Goal: Task Accomplishment & Management: Complete application form

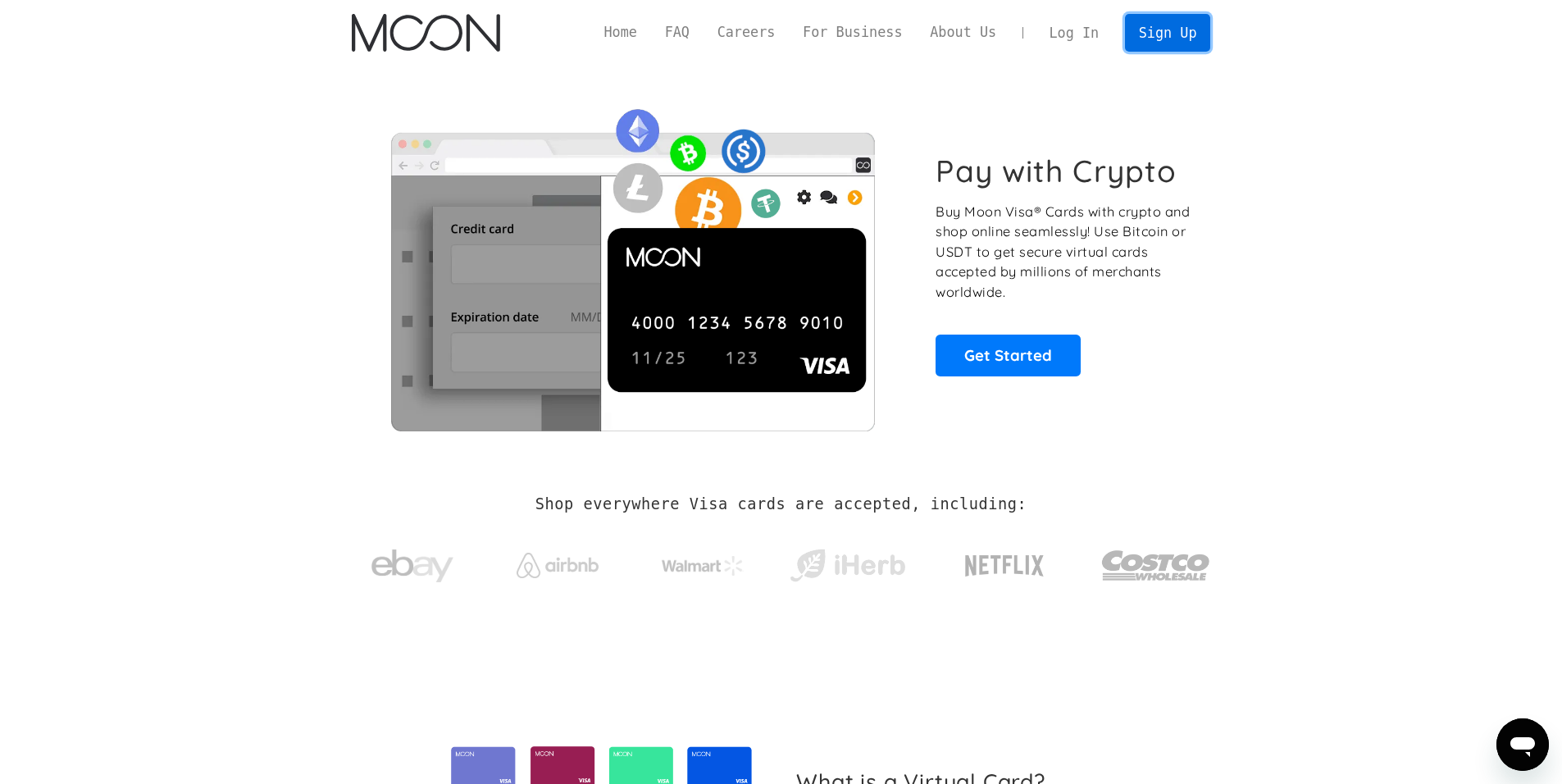
click at [1159, 35] on link "Sign Up" at bounding box center [1167, 32] width 85 height 37
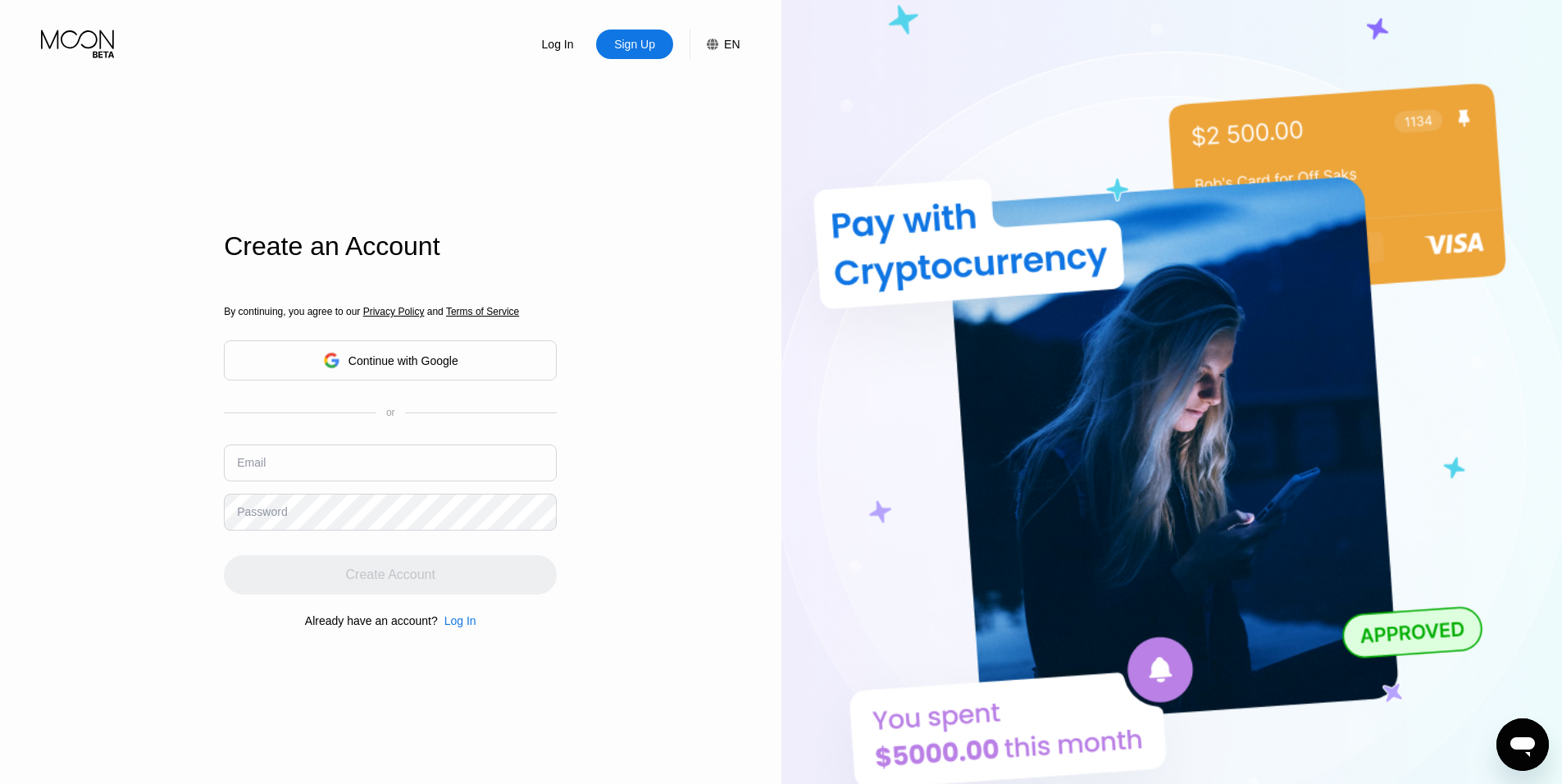
type input "dubosjen@gmail.com"
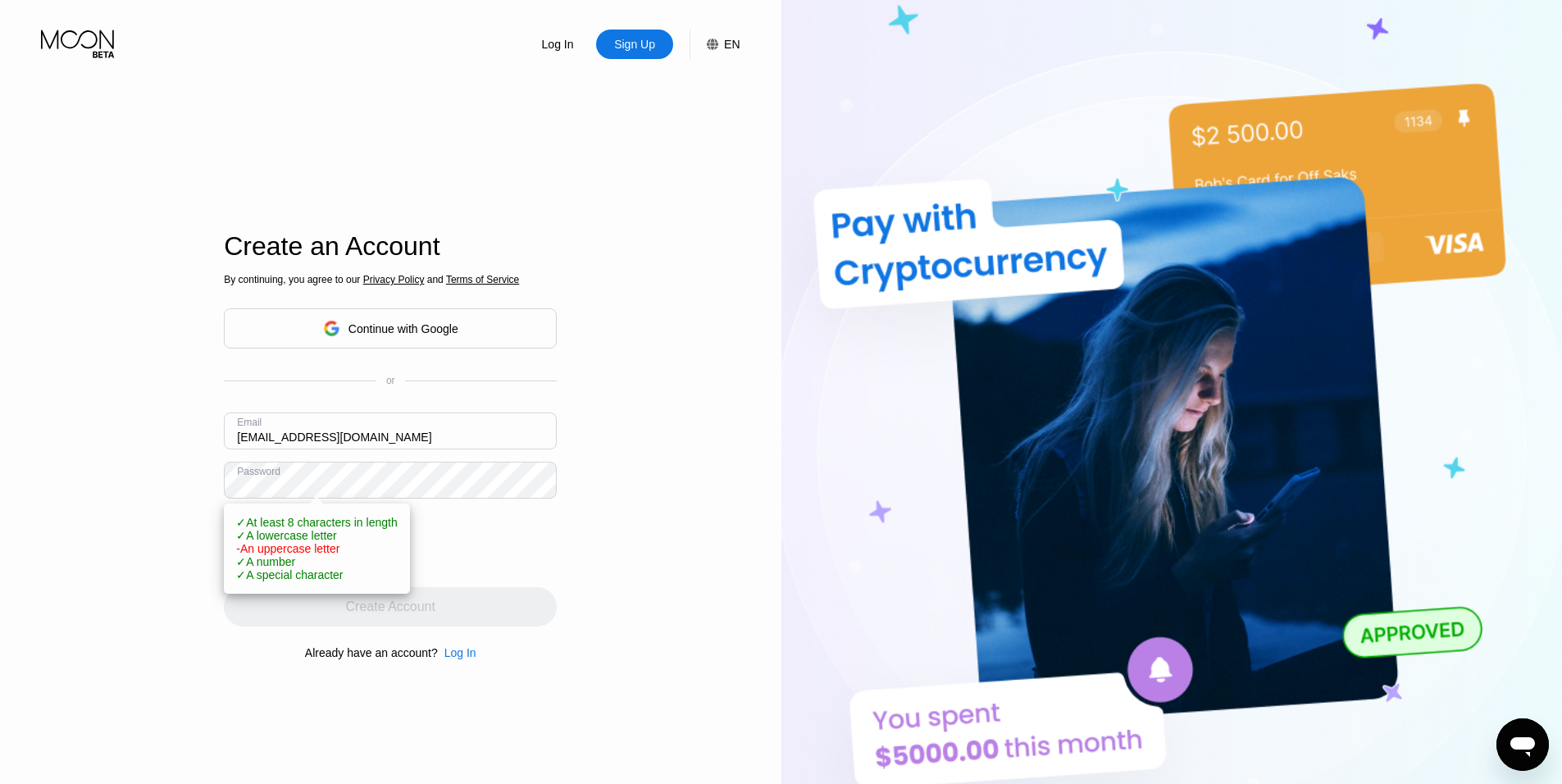
click at [604, 576] on div "Log In Sign Up EN Language Select an item Save Create an Account By continuing,…" at bounding box center [390, 431] width 781 height 862
click at [631, 552] on div "Log In Sign Up EN Language Select an item Save Create an Account By continuing,…" at bounding box center [390, 431] width 781 height 862
click at [137, 554] on div "Log In Sign Up EN Language Select an item Save Create an Account By continuing,…" at bounding box center [390, 431] width 781 height 862
click at [633, 386] on div "Log In Sign Up EN Language Select an item Save Create an Account By continuing,…" at bounding box center [390, 431] width 781 height 862
drag, startPoint x: 423, startPoint y: 656, endPoint x: 434, endPoint y: 669, distance: 17.0
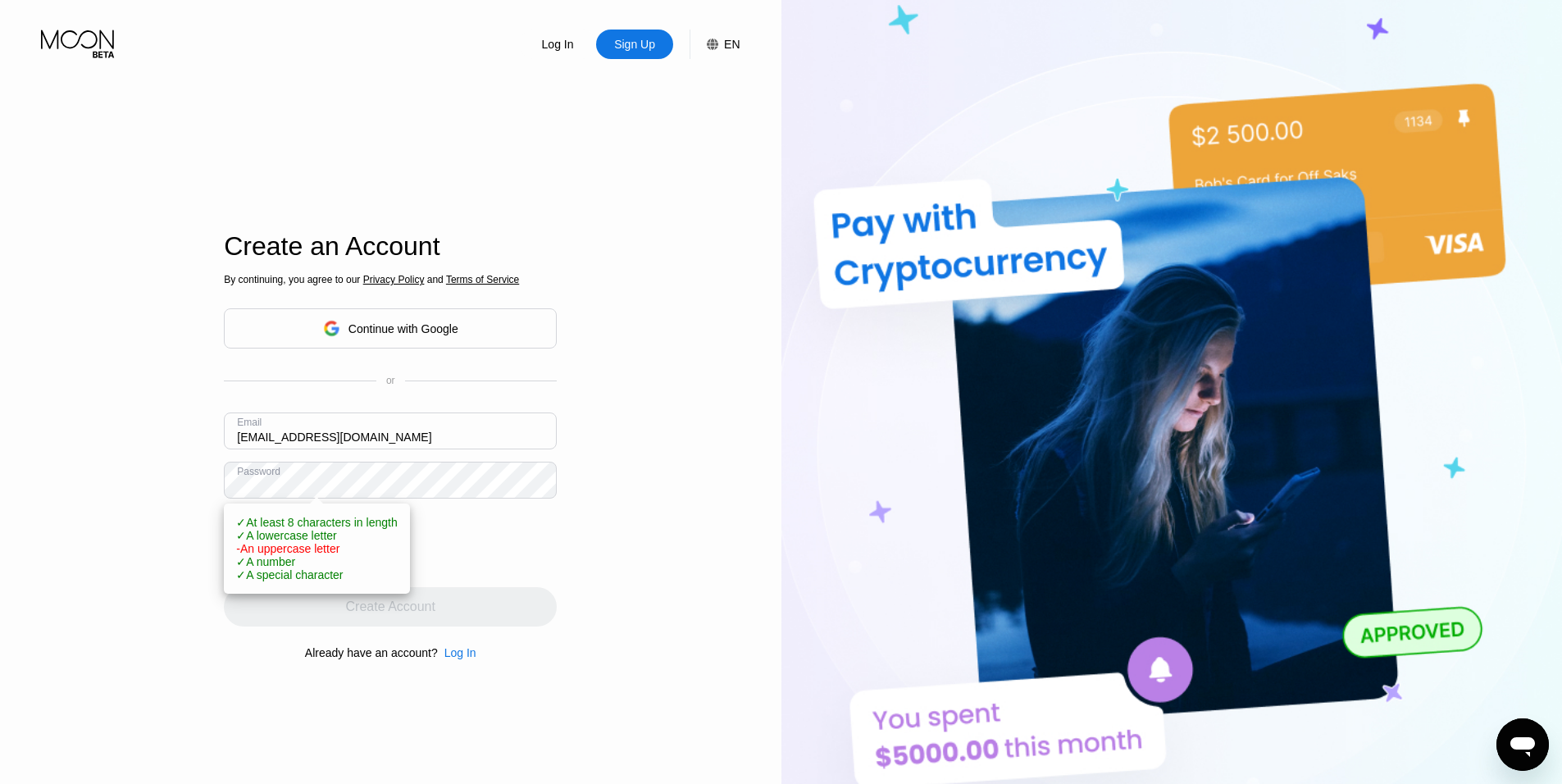
click at [429, 659] on div "Already have an account?" at bounding box center [371, 653] width 133 height 13
click at [399, 442] on input "[EMAIL_ADDRESS][DOMAIN_NAME]" at bounding box center [390, 431] width 332 height 37
click at [677, 363] on div "Log In Sign Up EN Language Select an item Save Create an Account By continuing,…" at bounding box center [390, 431] width 781 height 862
drag, startPoint x: 196, startPoint y: 533, endPoint x: 171, endPoint y: 575, distance: 48.9
click at [193, 536] on div "Log In Sign Up EN Language Select an item Save Create an Account By continuing,…" at bounding box center [390, 431] width 781 height 862
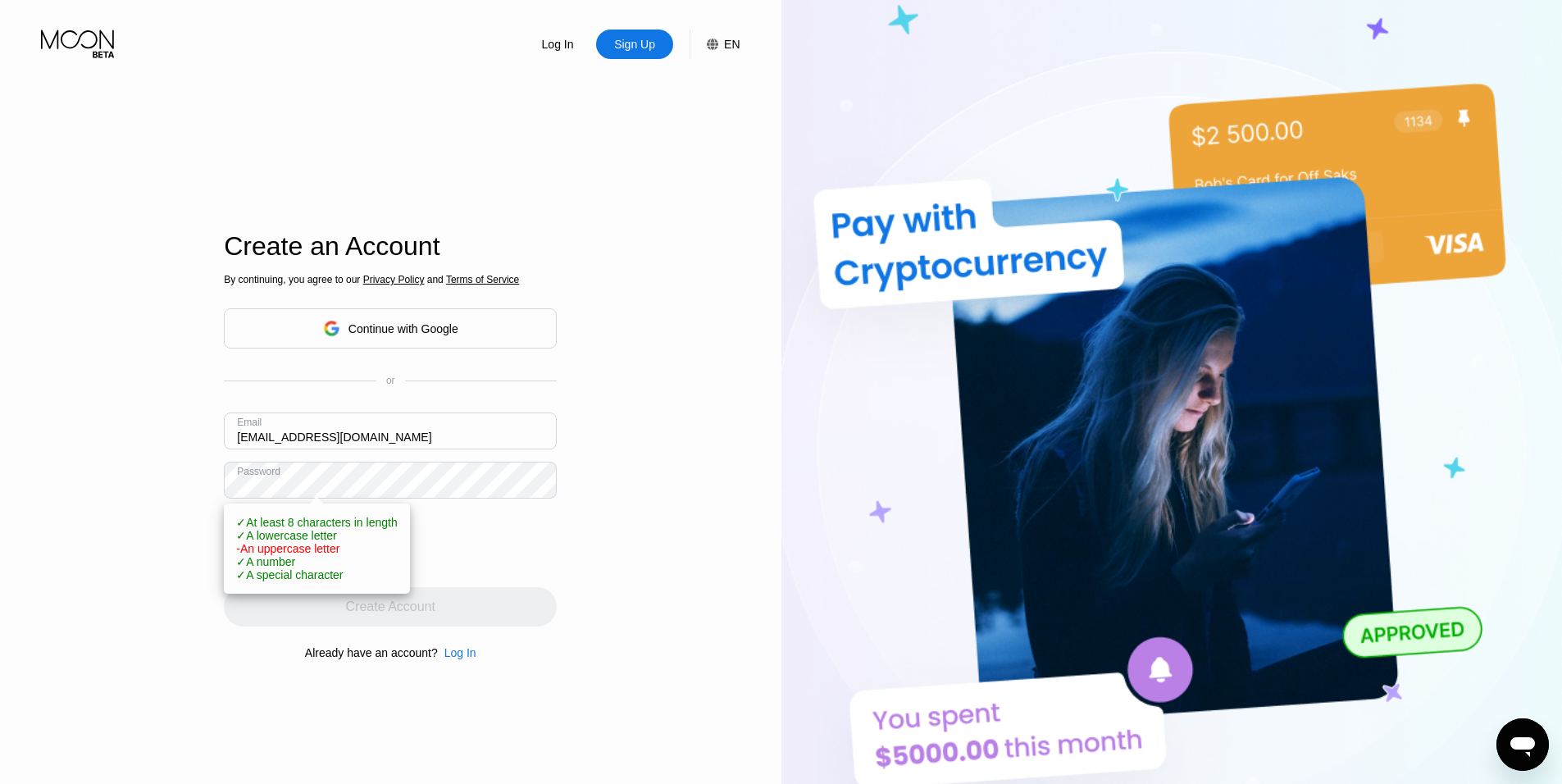
click at [294, 588] on div "By continuing, you agree to our Privacy Policy and Terms of Service Continue wi…" at bounding box center [390, 466] width 332 height 394
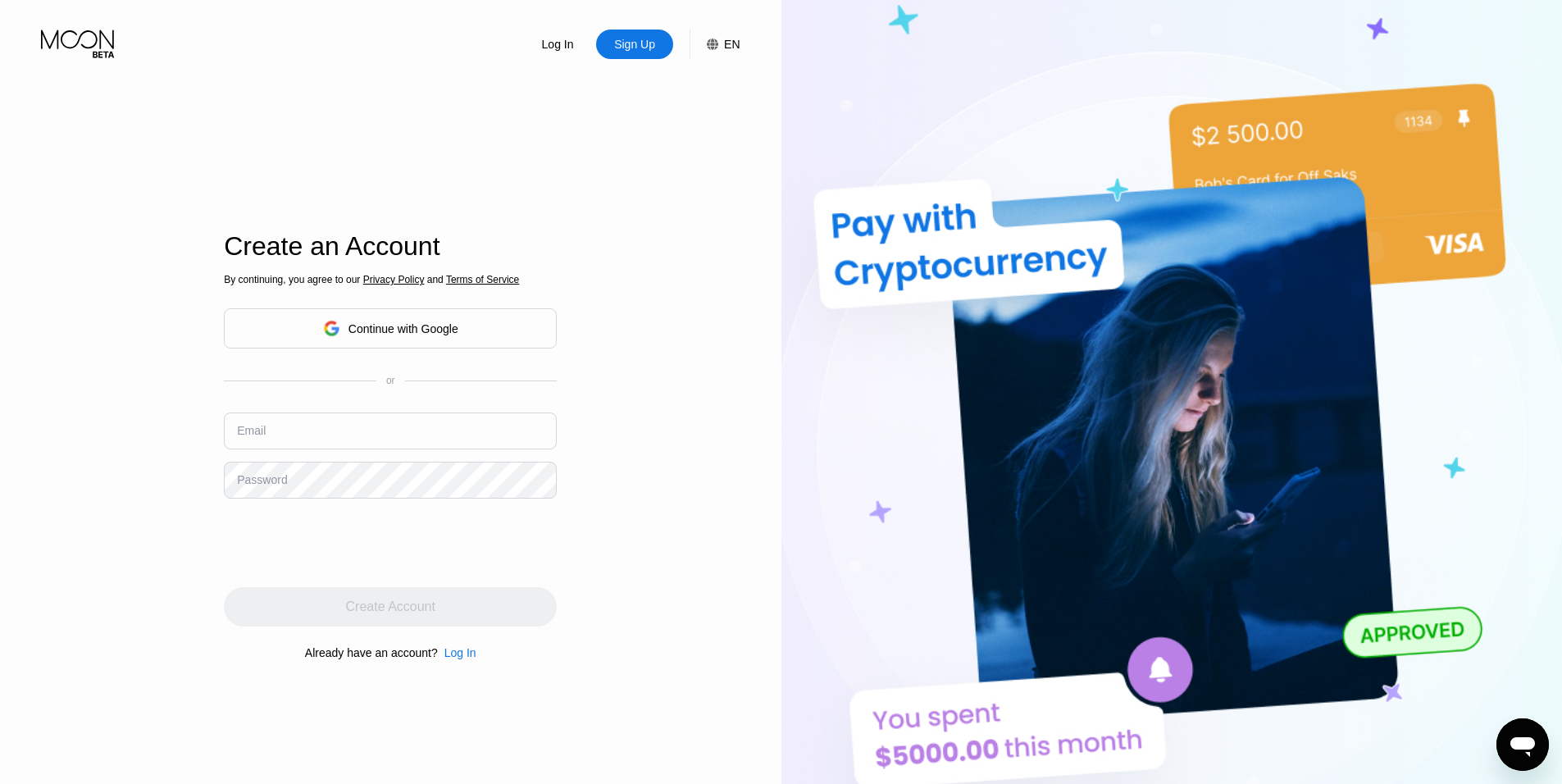
type input "[EMAIL_ADDRESS][DOMAIN_NAME]"
click at [394, 610] on div "Create Account" at bounding box center [390, 606] width 332 height 39
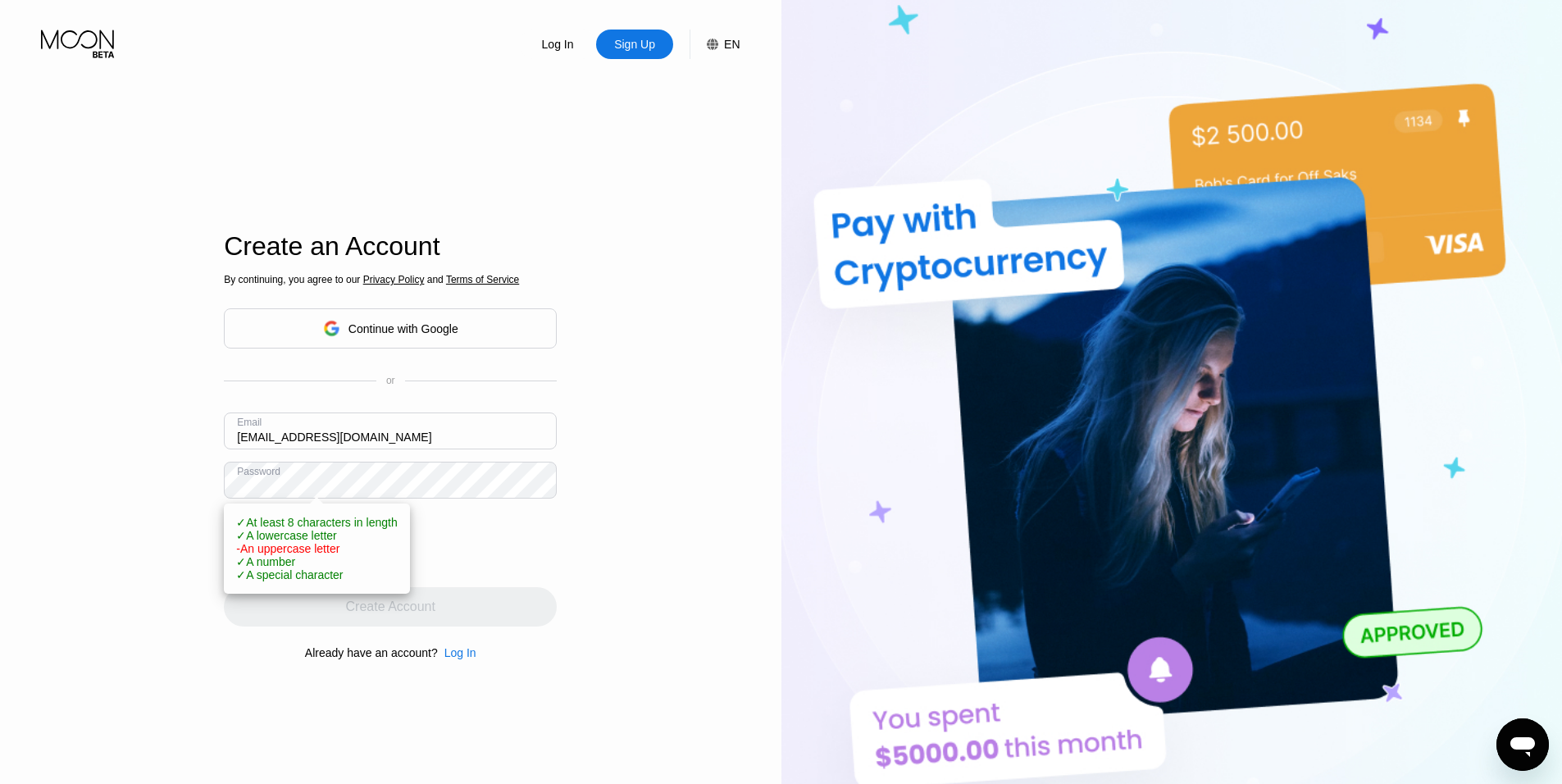
click at [453, 621] on div "Create Account" at bounding box center [390, 606] width 332 height 39
click at [399, 318] on div "Continue with Google" at bounding box center [390, 329] width 135 height 26
